Goal: Task Accomplishment & Management: Manage account settings

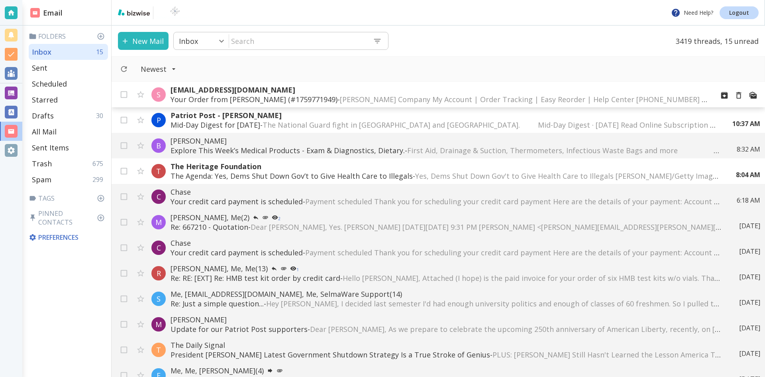
click at [279, 96] on p "Your Order from [PERSON_NAME] (#1759771949) - [PERSON_NAME] Company My Account …" at bounding box center [439, 99] width 537 height 10
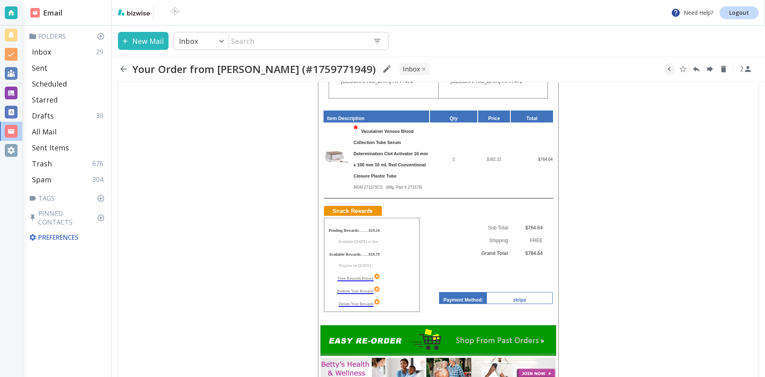
scroll to position [199, 0]
click at [371, 275] on font "View Rewards History" at bounding box center [356, 277] width 36 height 4
click at [122, 67] on icon "button" at bounding box center [124, 69] width 10 height 10
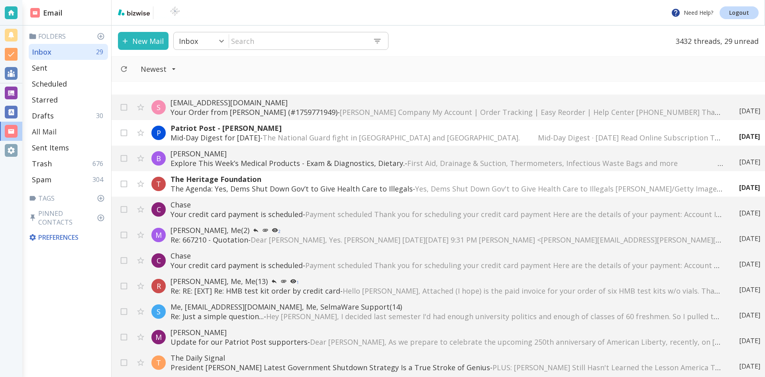
click at [47, 130] on p "All Mail" at bounding box center [44, 132] width 25 height 10
type input "5"
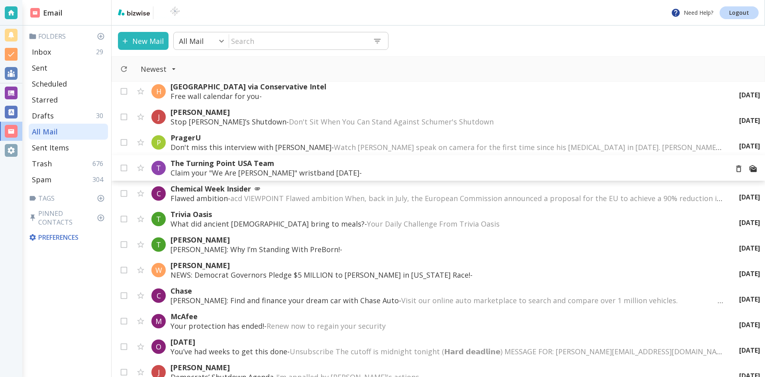
scroll to position [120, 0]
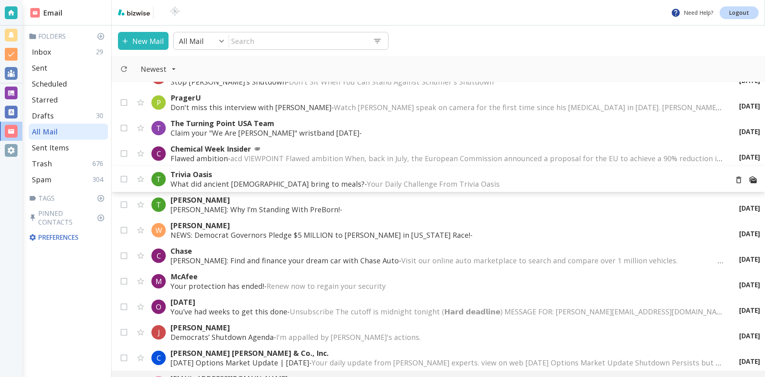
click at [297, 181] on p "What did ancient [DEMOGRAPHIC_DATA] bring to meals? - Your Daily Challenge From…" at bounding box center [447, 184] width 552 height 10
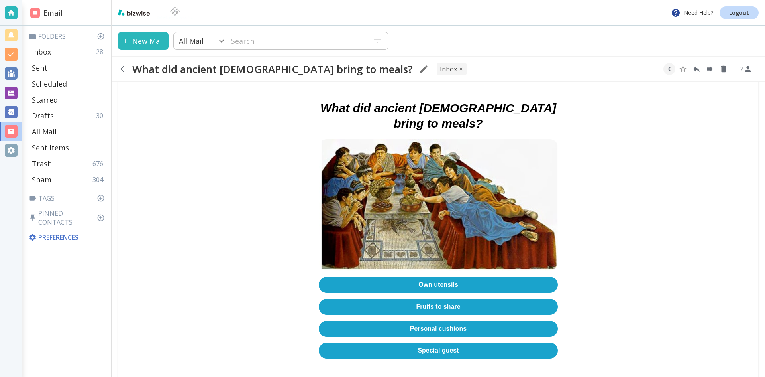
scroll to position [120, 0]
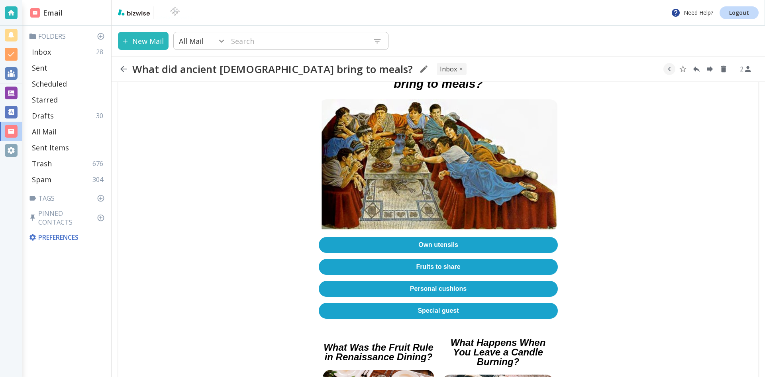
click at [430, 281] on link "Personal cushions" at bounding box center [438, 289] width 239 height 16
click at [125, 68] on icon "button" at bounding box center [124, 69] width 10 height 10
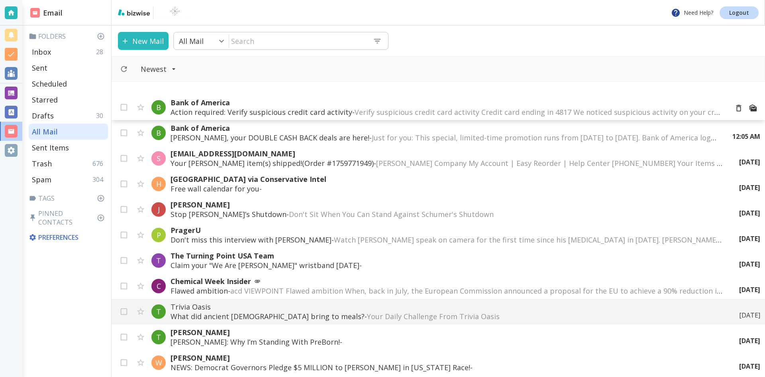
click at [476, 110] on span "Verify suspicious credit card activity Credit card ending in 4817 We noticed su…" at bounding box center [685, 112] width 661 height 10
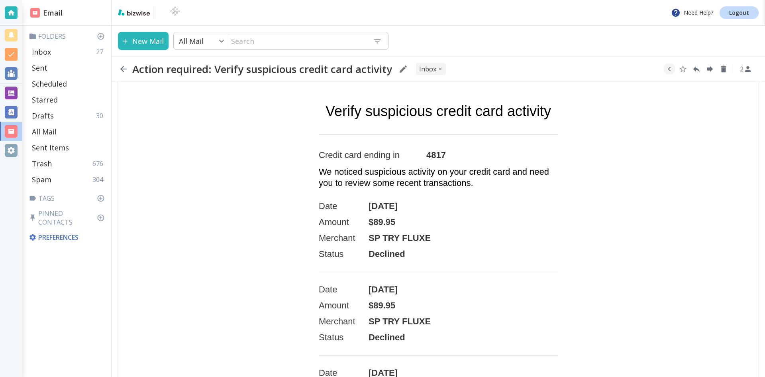
scroll to position [159, 0]
